Goal: Transaction & Acquisition: Obtain resource

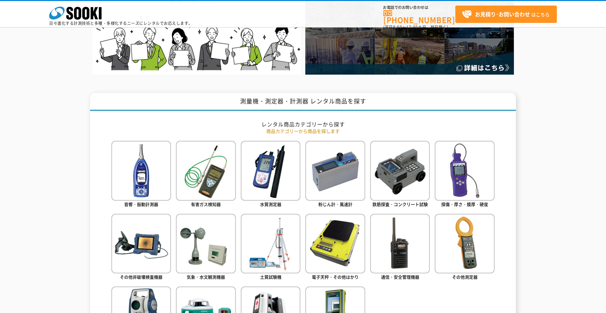
scroll to position [196, 0]
click at [469, 173] on img at bounding box center [465, 170] width 60 height 60
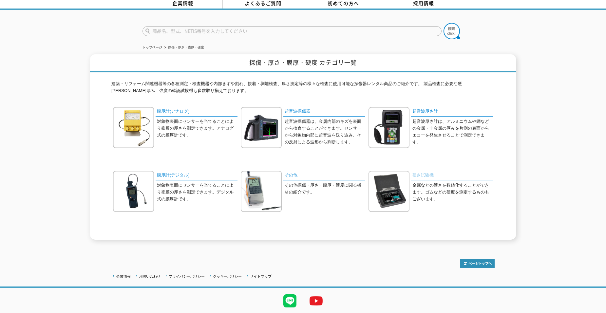
scroll to position [33, 0]
click at [177, 173] on link "膜厚計(デジタル)" at bounding box center [197, 175] width 82 height 9
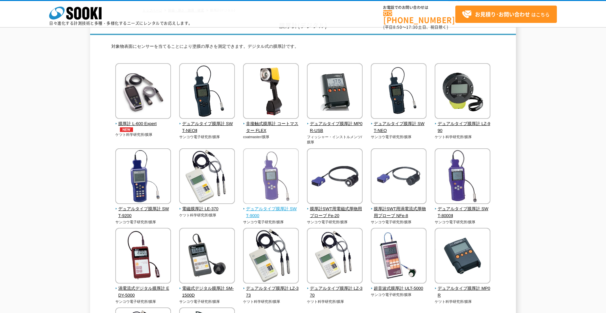
scroll to position [65, 0]
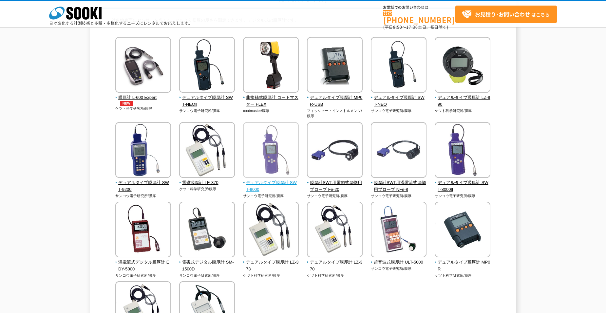
click at [274, 163] on img at bounding box center [271, 150] width 56 height 57
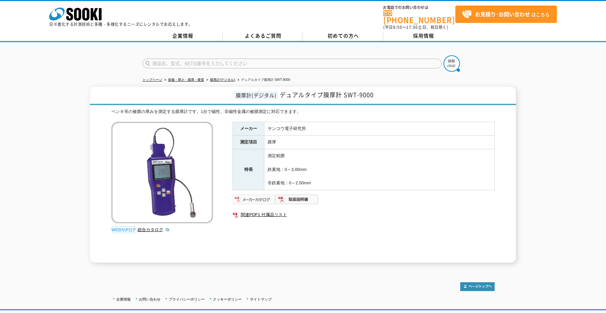
click at [252, 196] on img at bounding box center [253, 199] width 43 height 10
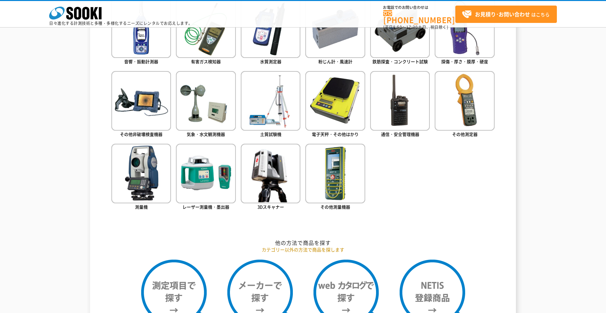
scroll to position [327, 0]
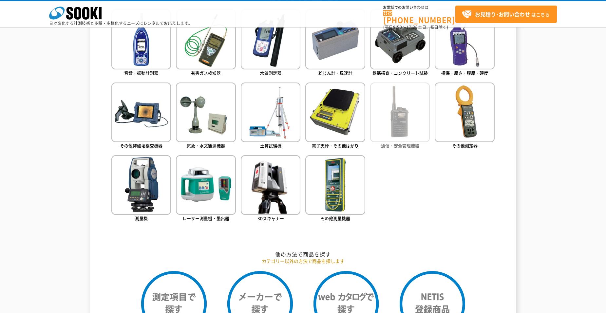
click at [396, 112] on img at bounding box center [400, 113] width 60 height 60
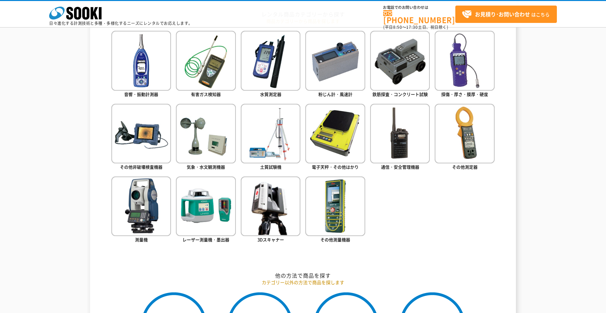
scroll to position [295, 0]
